Goal: Information Seeking & Learning: Learn about a topic

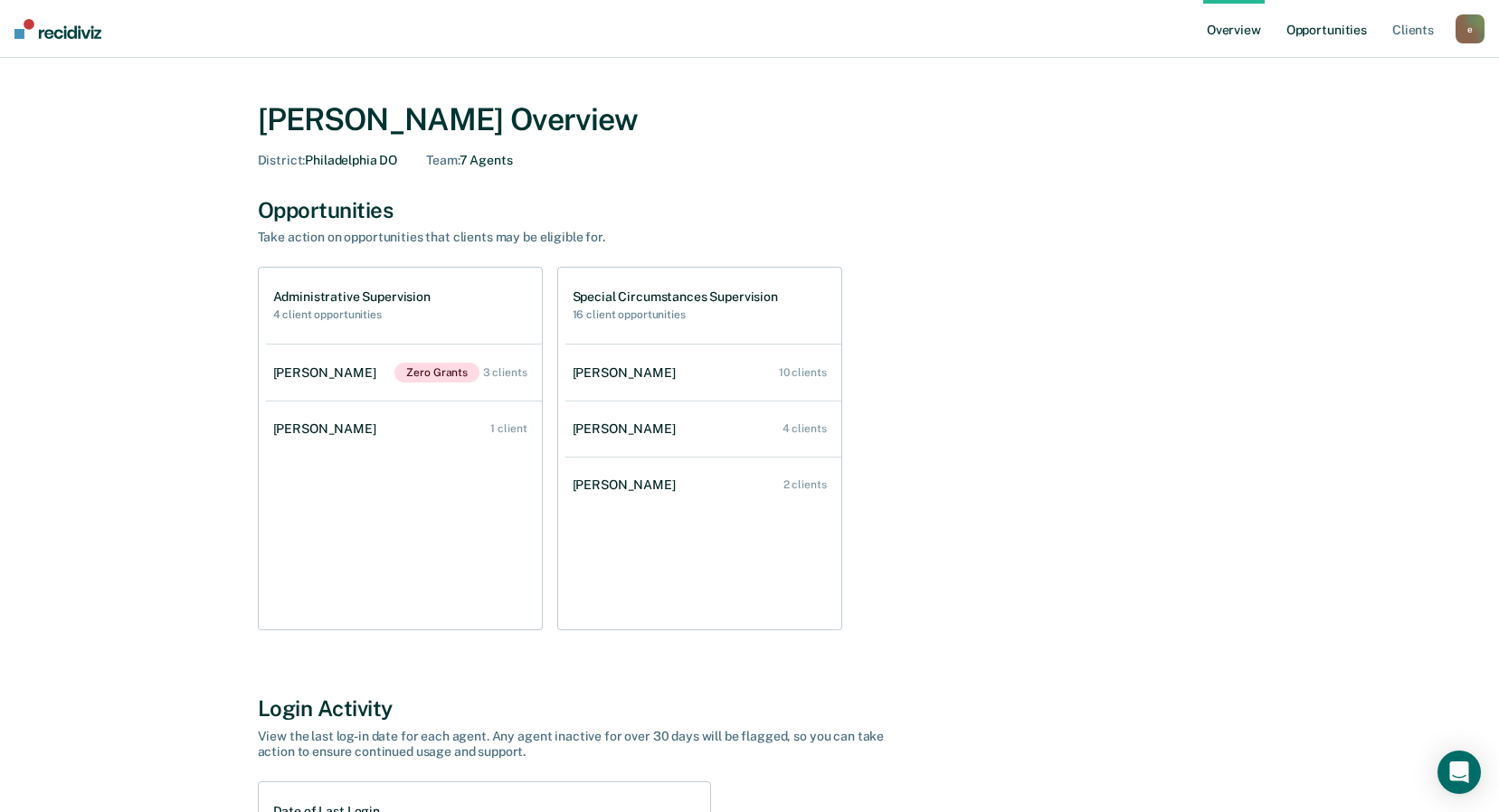
click at [1320, 36] on link "Opportunities" at bounding box center [1326, 29] width 88 height 58
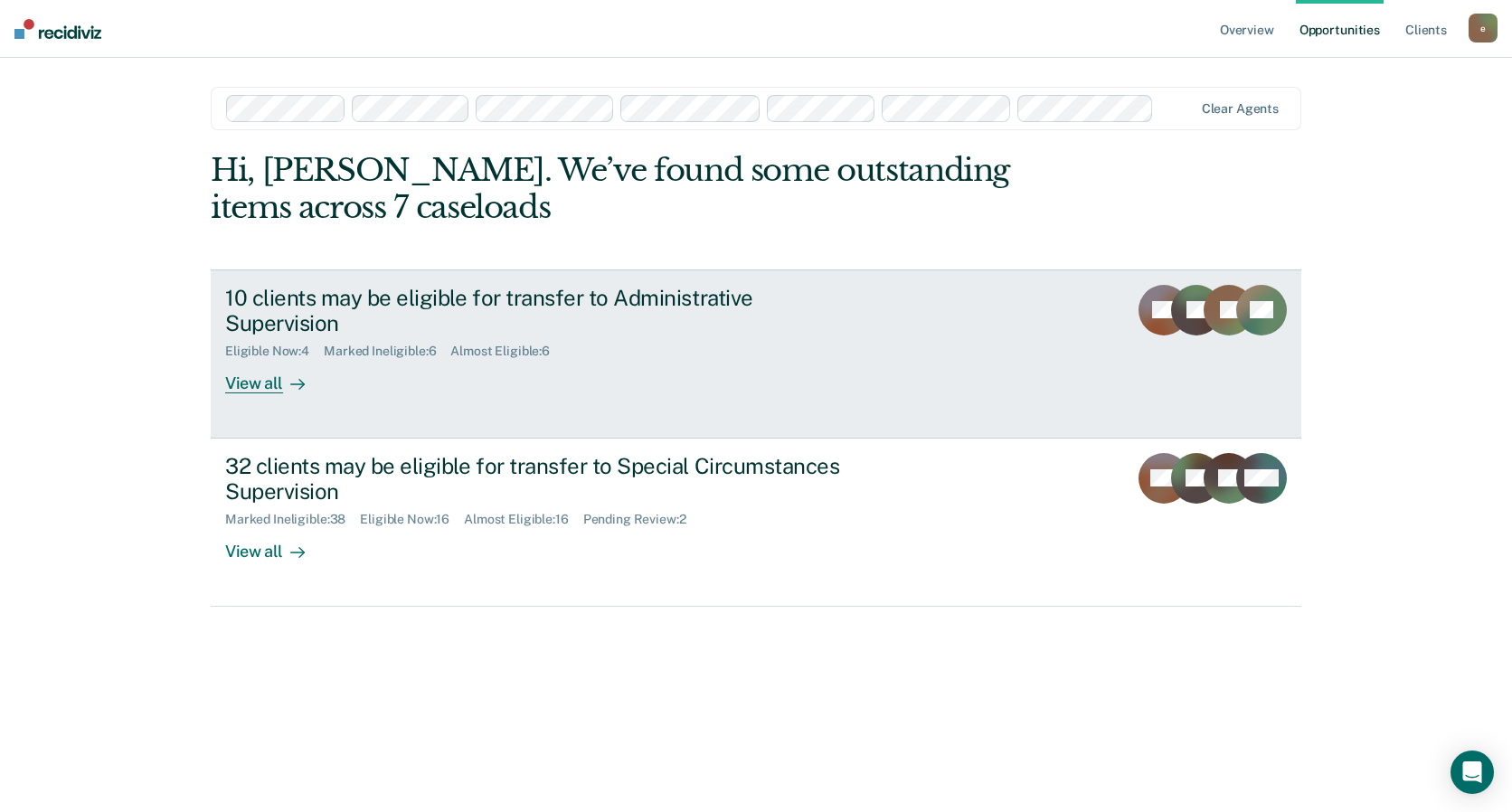
click at [487, 321] on div "10 clients may be eligible for transfer to Administrative Supervision" at bounding box center [543, 311] width 635 height 53
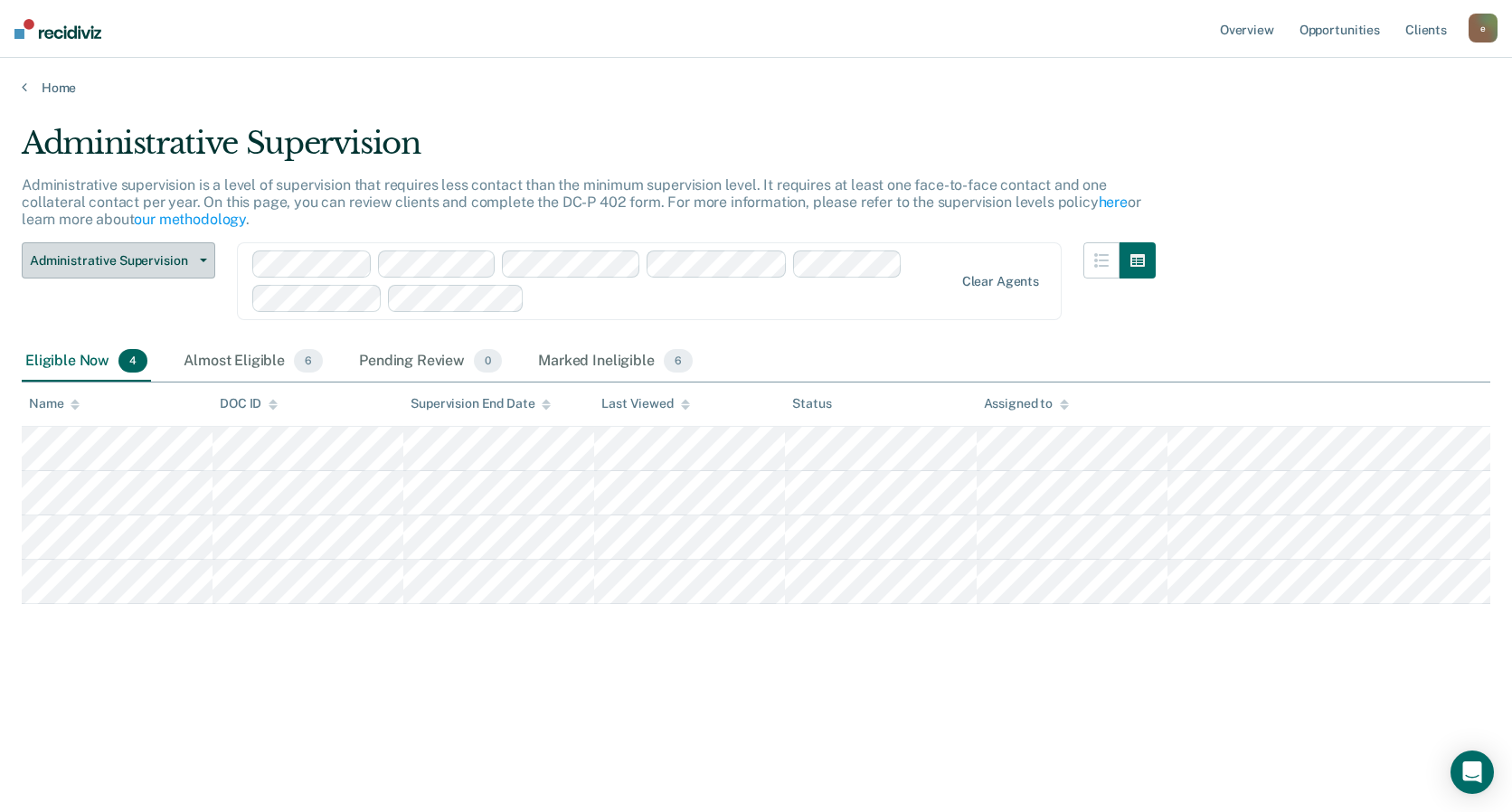
click at [152, 266] on span "Administrative Supervision" at bounding box center [111, 260] width 163 height 15
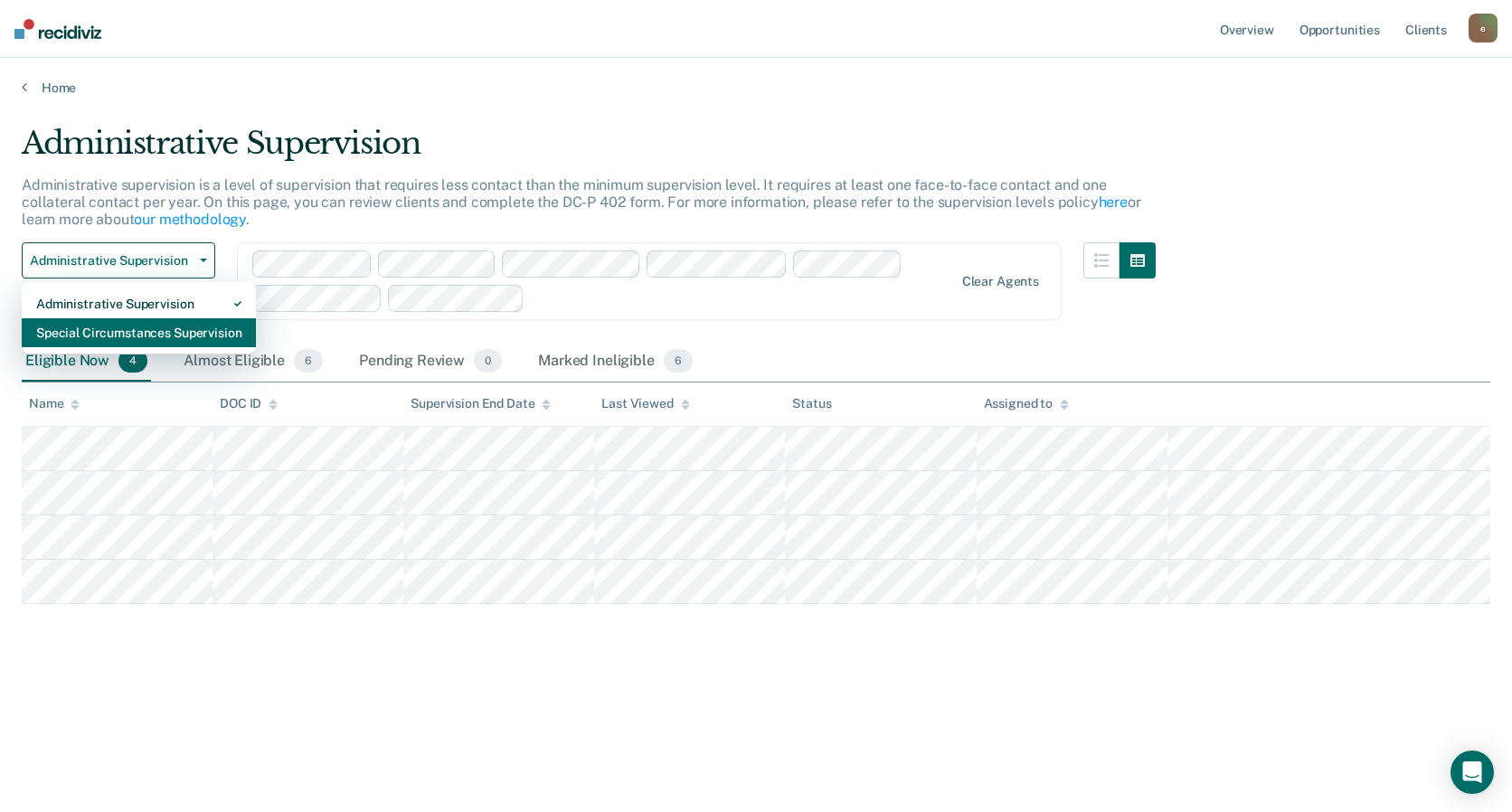
click at [148, 324] on div "Special Circumstances Supervision" at bounding box center [139, 333] width 206 height 29
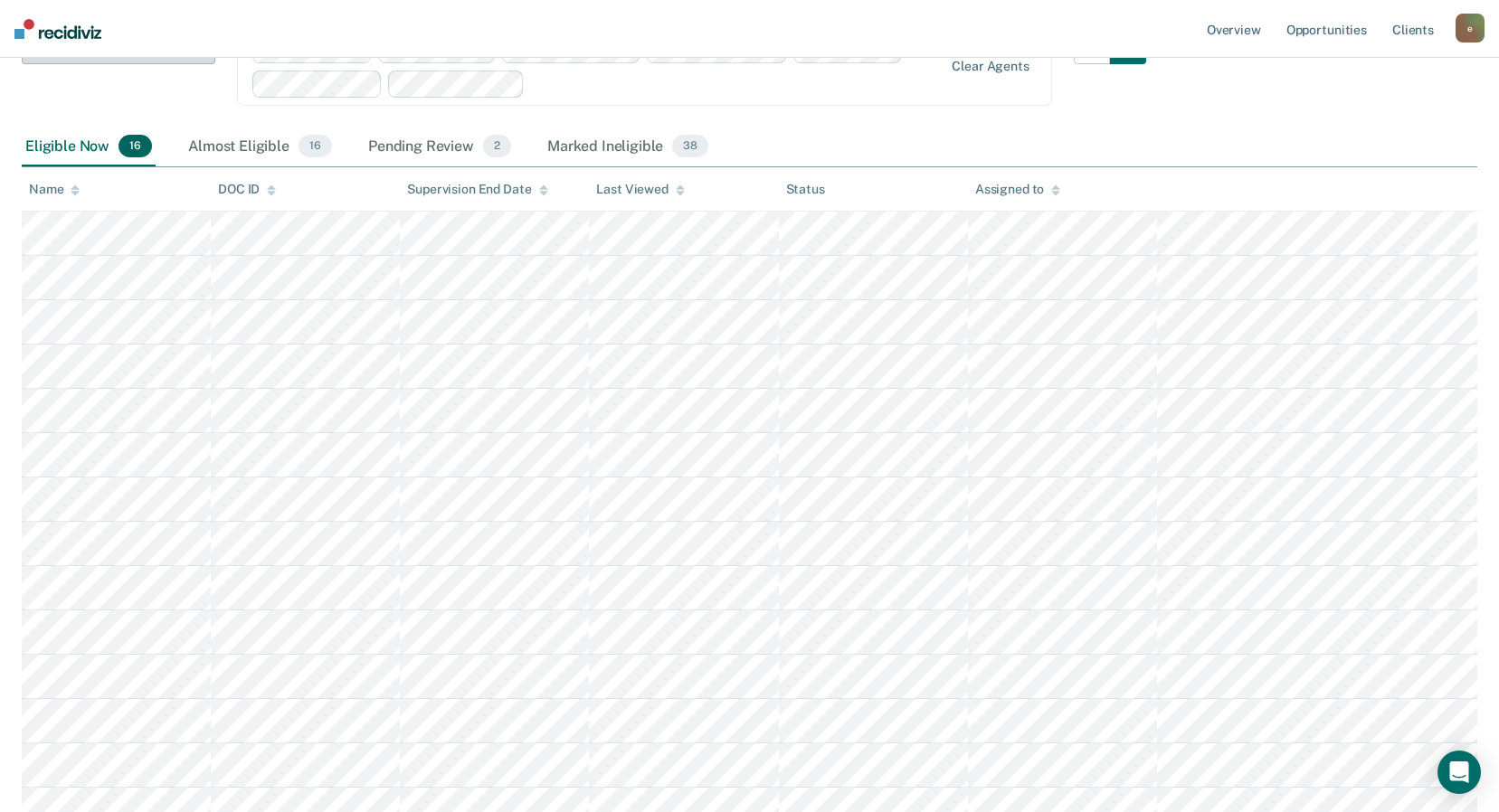
scroll to position [271, 0]
click at [1011, 189] on div "Assigned to" at bounding box center [1018, 185] width 85 height 15
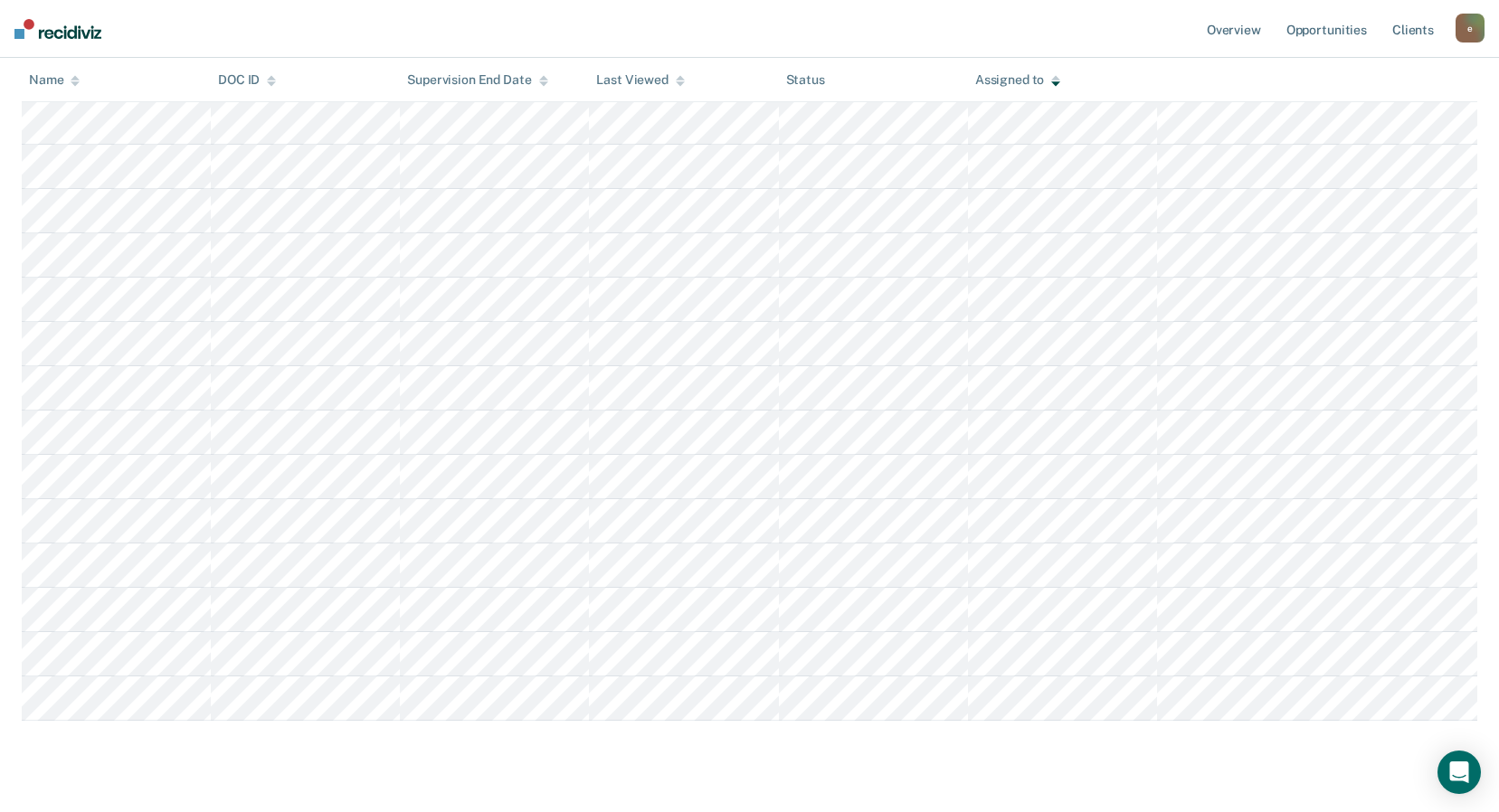
scroll to position [506, 0]
